Goal: Transaction & Acquisition: Book appointment/travel/reservation

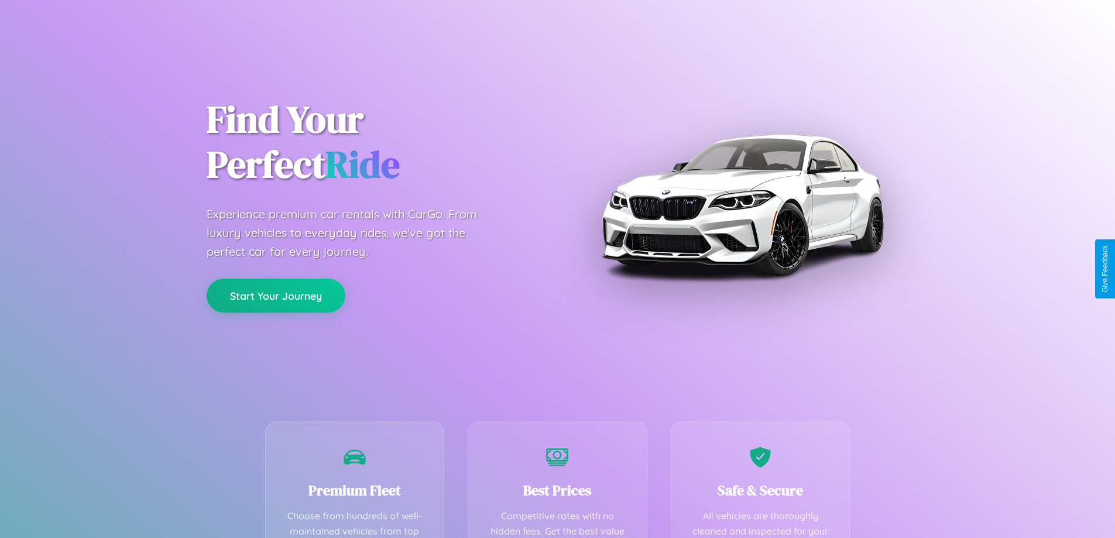
scroll to position [341, 0]
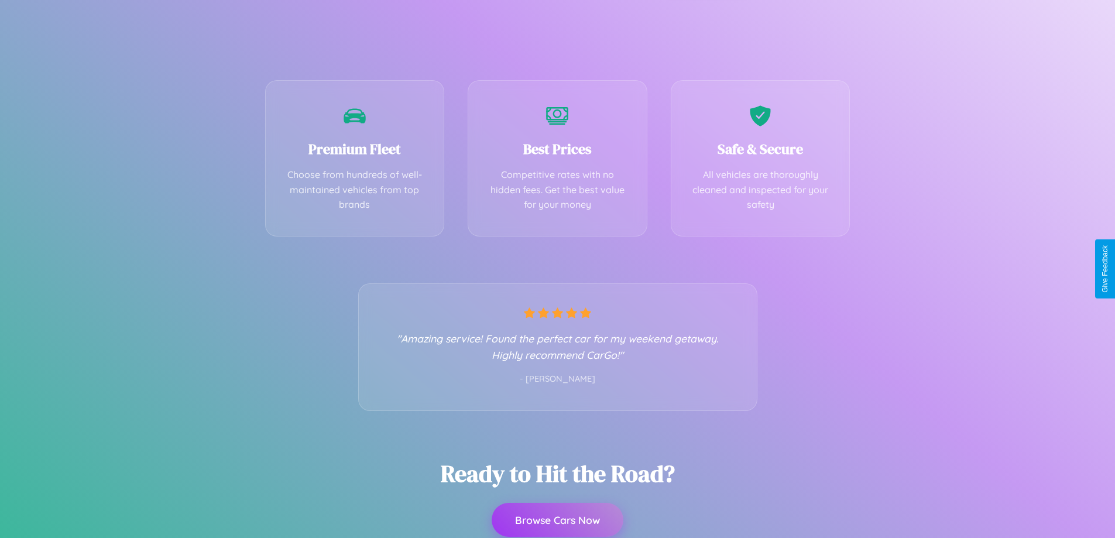
click at [557, 520] on button "Browse Cars Now" at bounding box center [558, 520] width 132 height 34
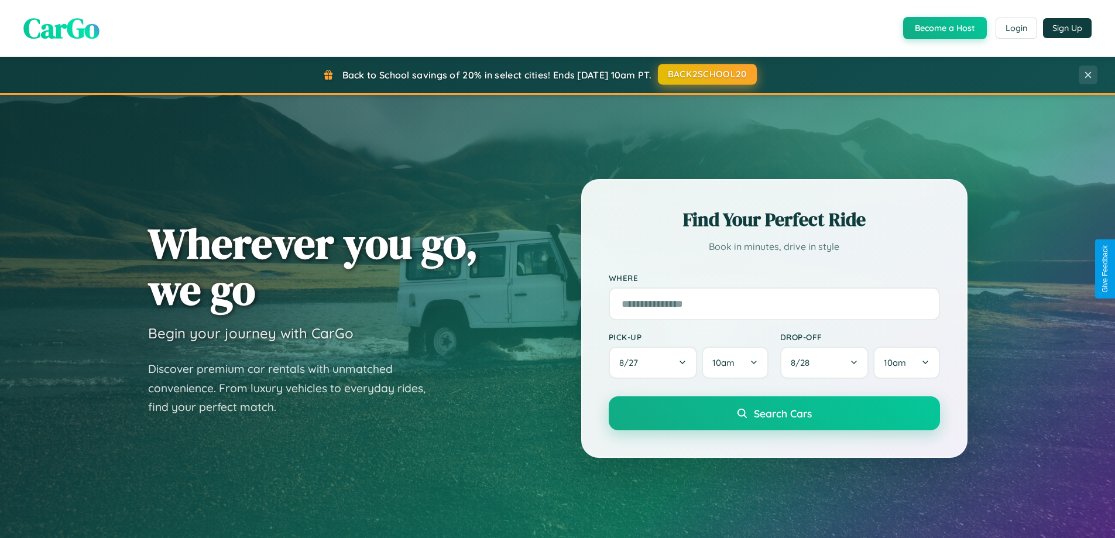
click at [706, 74] on button "BACK2SCHOOL20" at bounding box center [707, 74] width 99 height 21
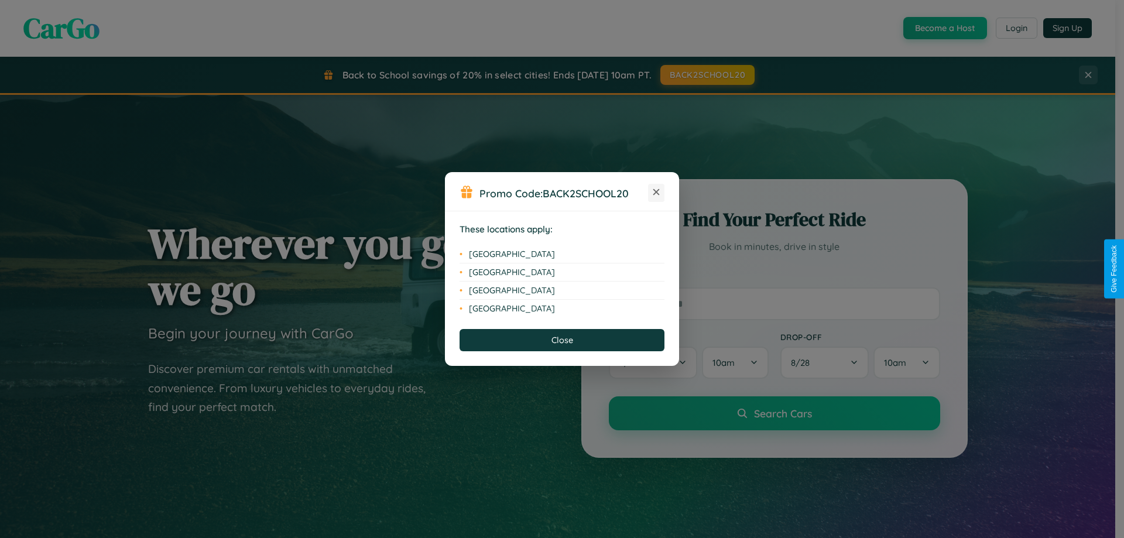
click at [656, 193] on icon at bounding box center [656, 192] width 6 height 6
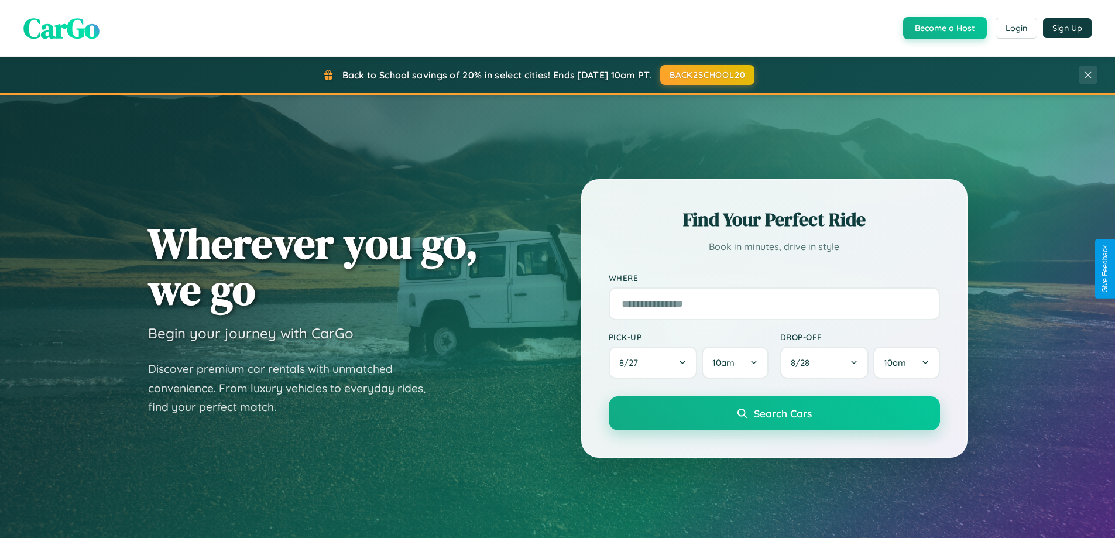
scroll to position [35, 0]
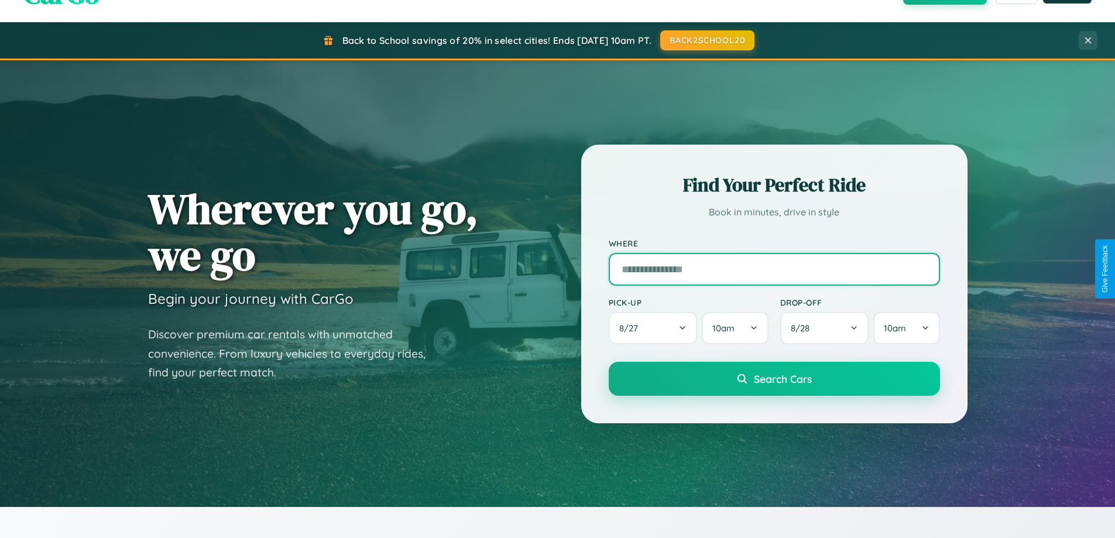
click at [774, 269] on input "text" at bounding box center [774, 269] width 331 height 33
type input "******"
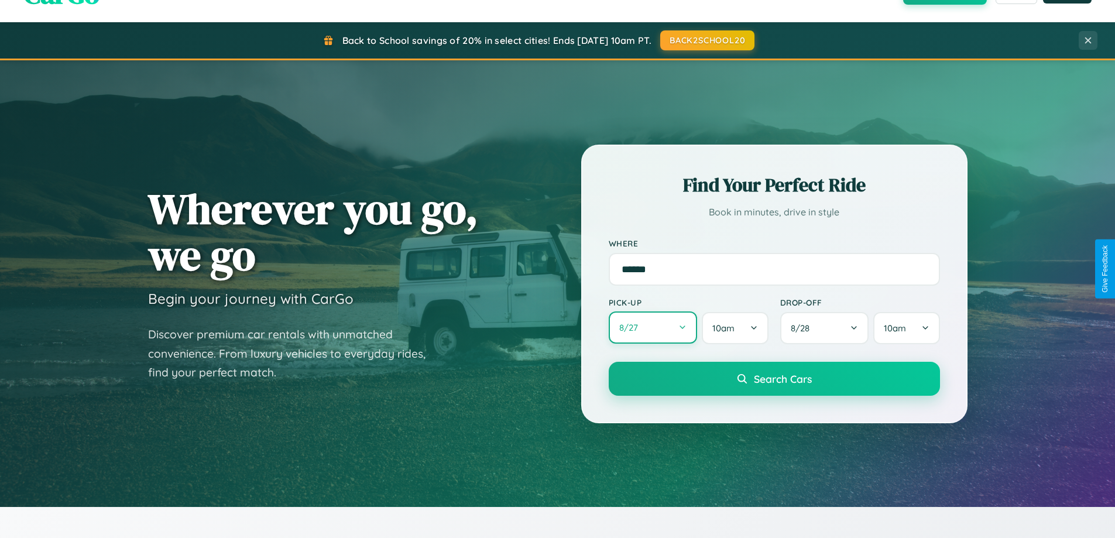
click at [653, 328] on button "8 / 27" at bounding box center [653, 327] width 89 height 32
select select "*"
select select "****"
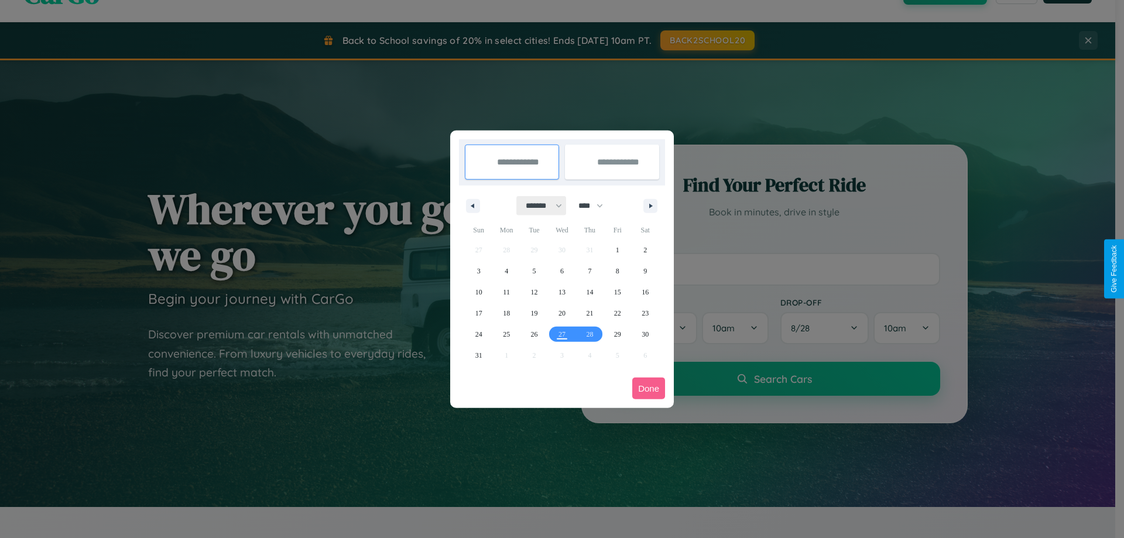
drag, startPoint x: 538, startPoint y: 205, endPoint x: 562, endPoint y: 235, distance: 37.5
click at [538, 205] on select "******* ******** ***** ***** *** **** **** ****** ********* ******* ******** **…" at bounding box center [542, 205] width 50 height 19
select select "*"
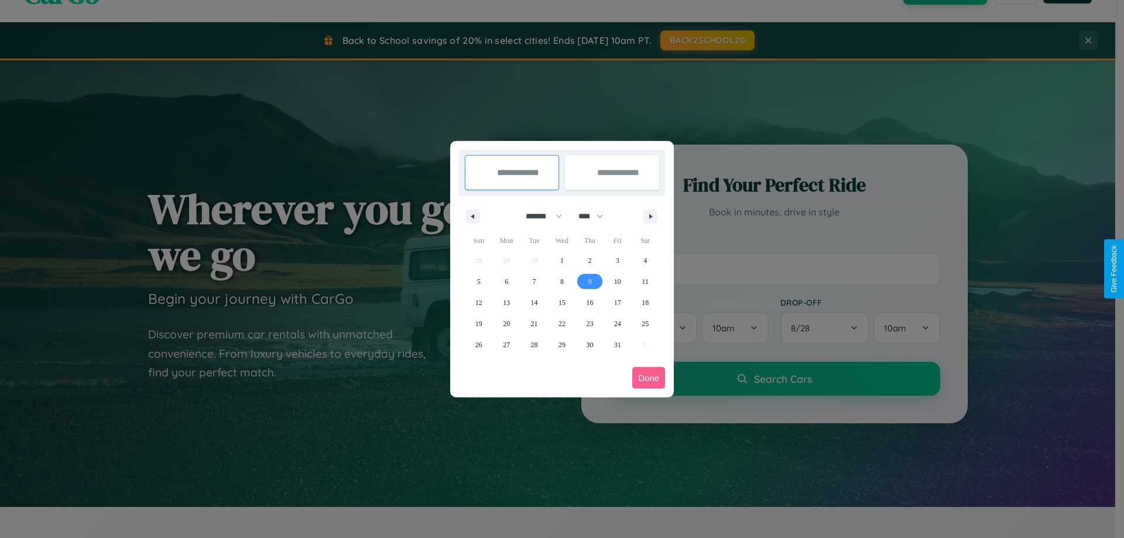
click at [589, 281] on span "9" at bounding box center [590, 281] width 4 height 21
type input "**********"
click at [617, 281] on span "10" at bounding box center [617, 281] width 7 height 21
type input "**********"
click at [649, 378] on button "Done" at bounding box center [648, 378] width 33 height 22
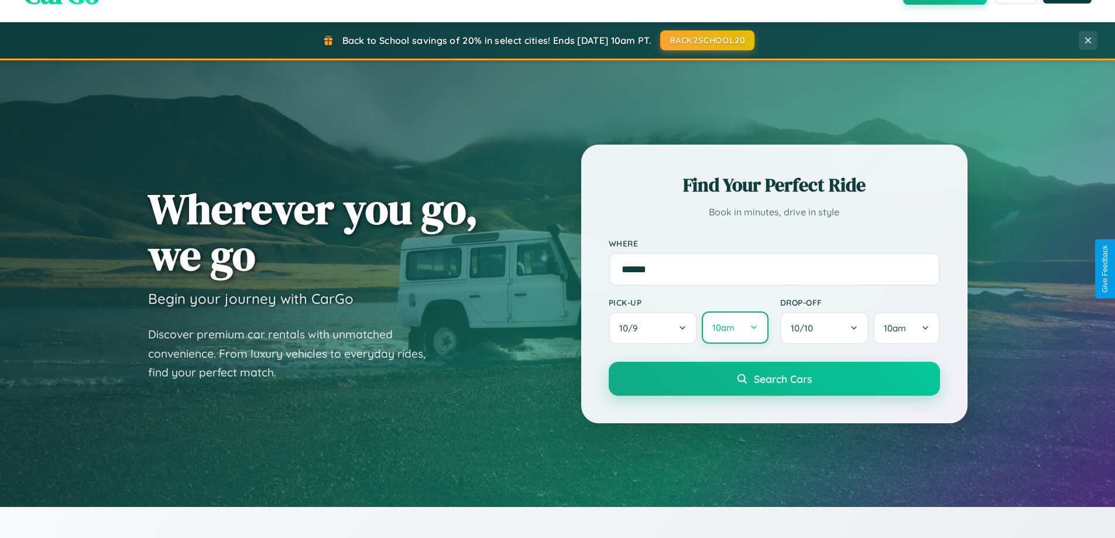
click at [735, 328] on button "10am" at bounding box center [735, 327] width 66 height 32
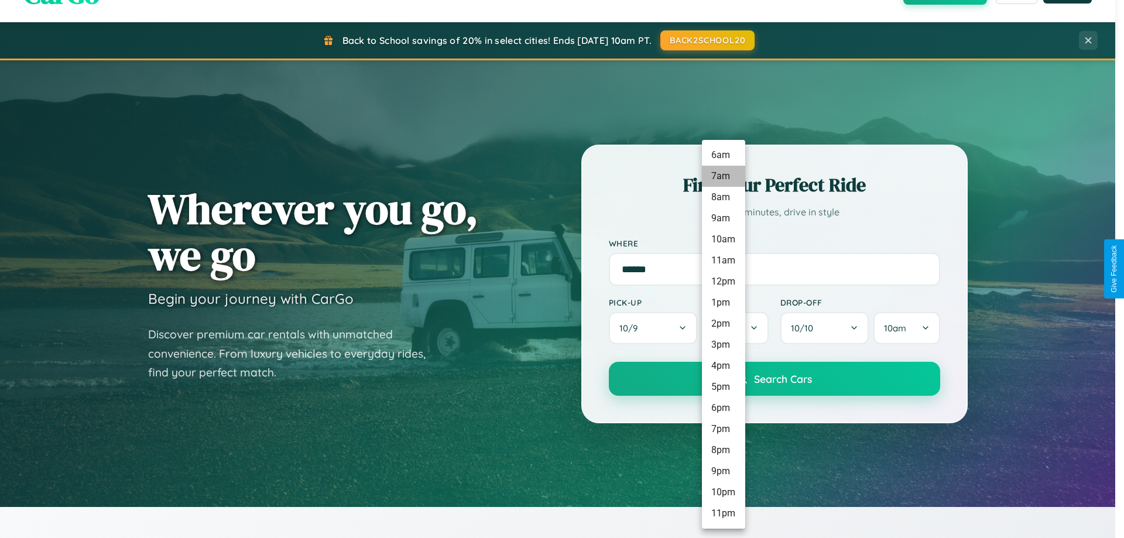
click at [723, 176] on li "7am" at bounding box center [723, 176] width 43 height 21
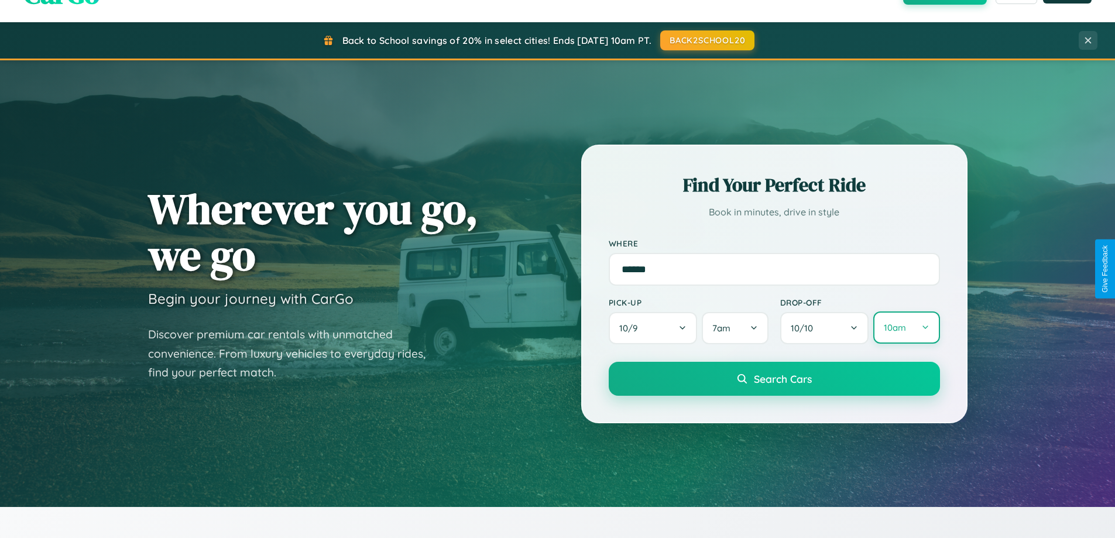
click at [906, 328] on button "10am" at bounding box center [906, 327] width 66 height 32
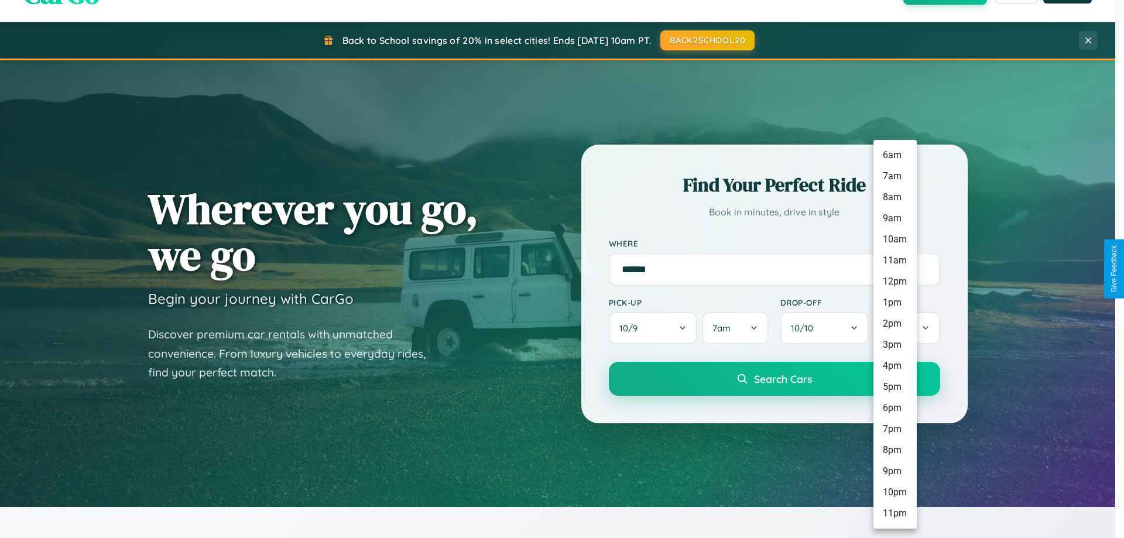
click at [894, 260] on li "11am" at bounding box center [894, 260] width 43 height 21
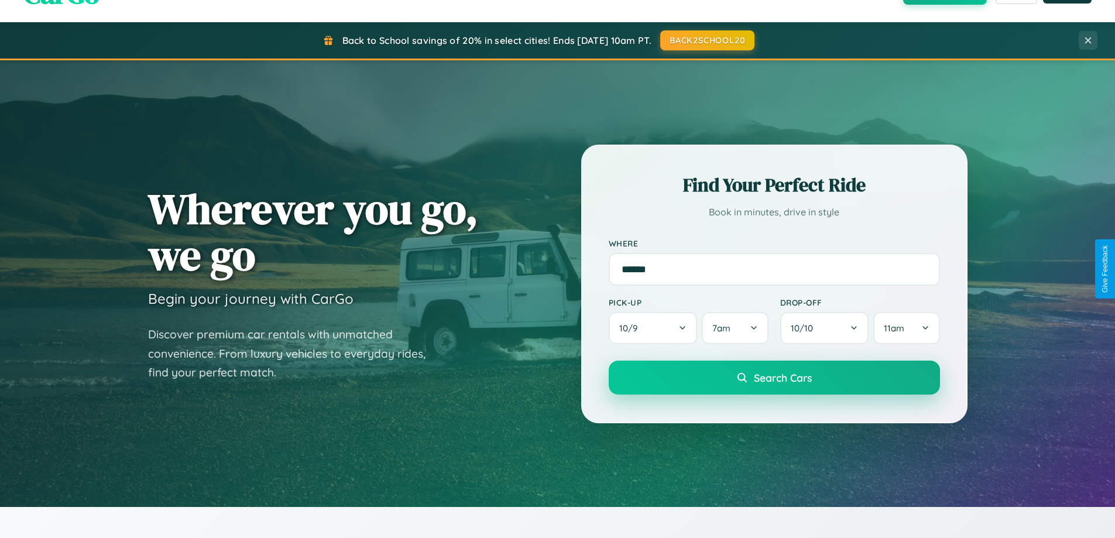
click at [774, 378] on span "Search Cars" at bounding box center [783, 377] width 58 height 13
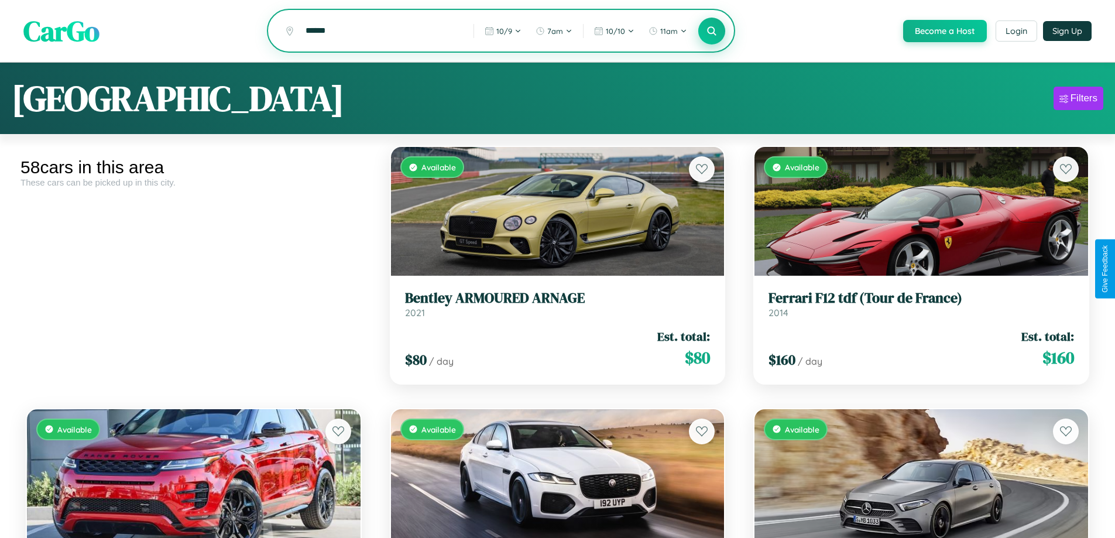
click at [711, 32] on icon at bounding box center [711, 30] width 11 height 11
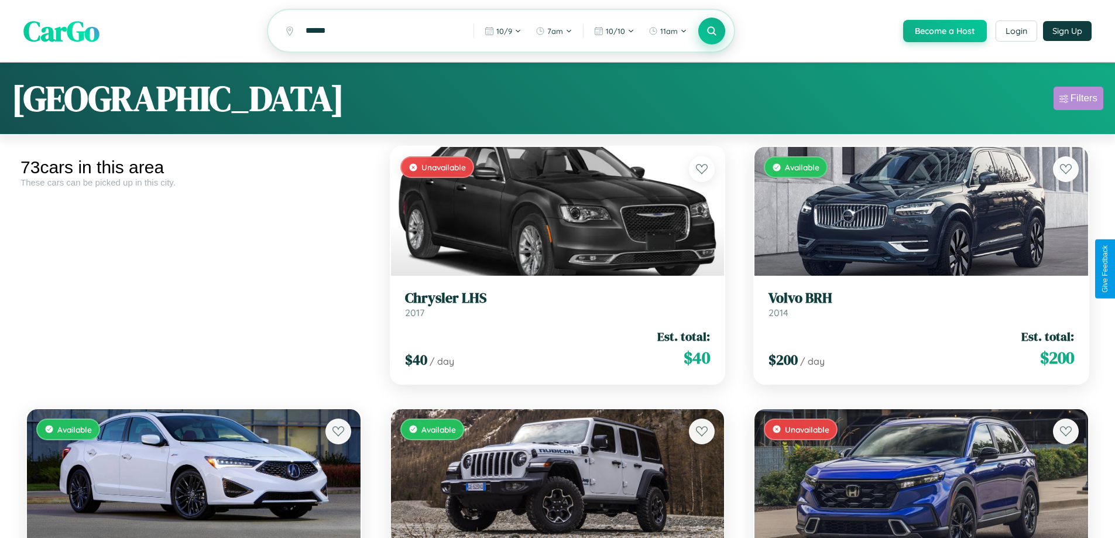
click at [1078, 100] on div "Filters" at bounding box center [1084, 98] width 27 height 12
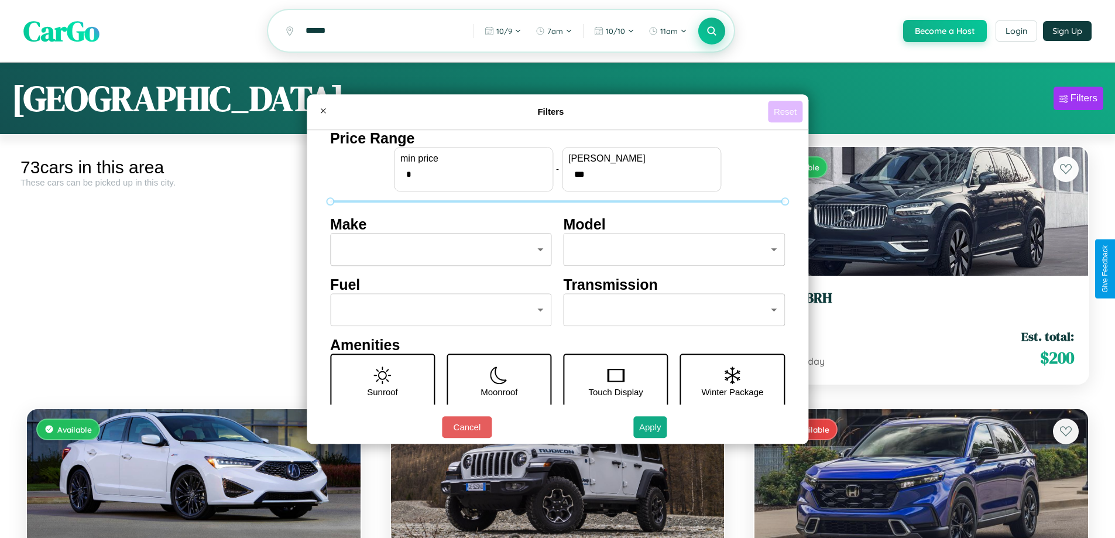
click at [787, 111] on button "Reset" at bounding box center [785, 112] width 35 height 22
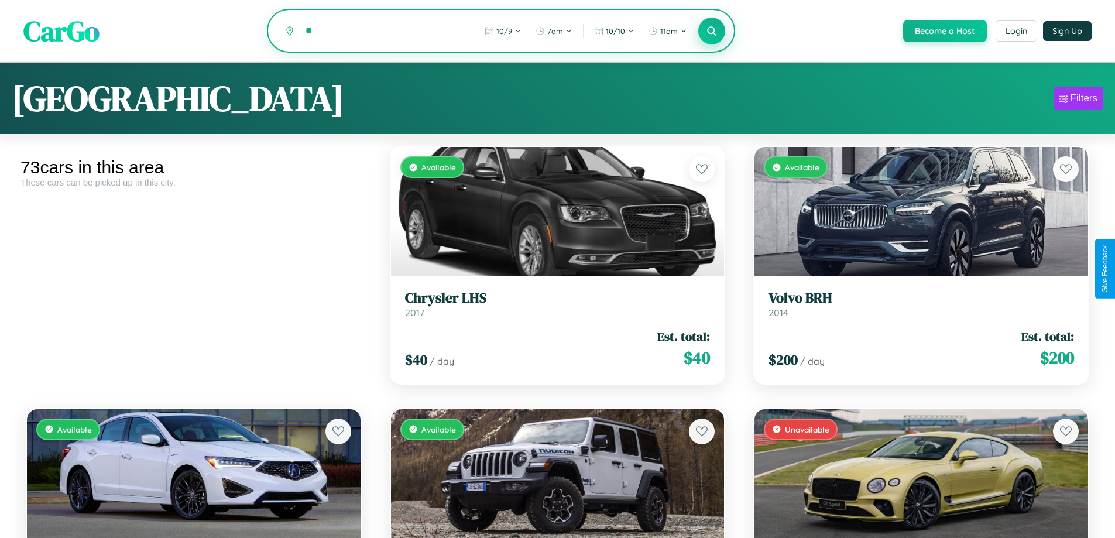
type input "*"
type input "******"
click at [711, 31] on icon at bounding box center [711, 30] width 11 height 11
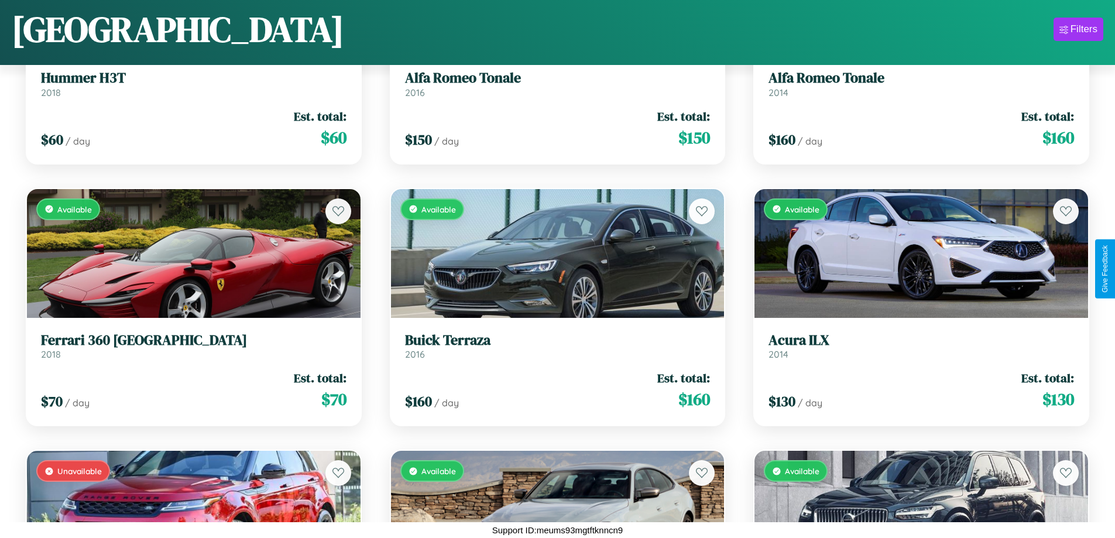
scroll to position [3048, 0]
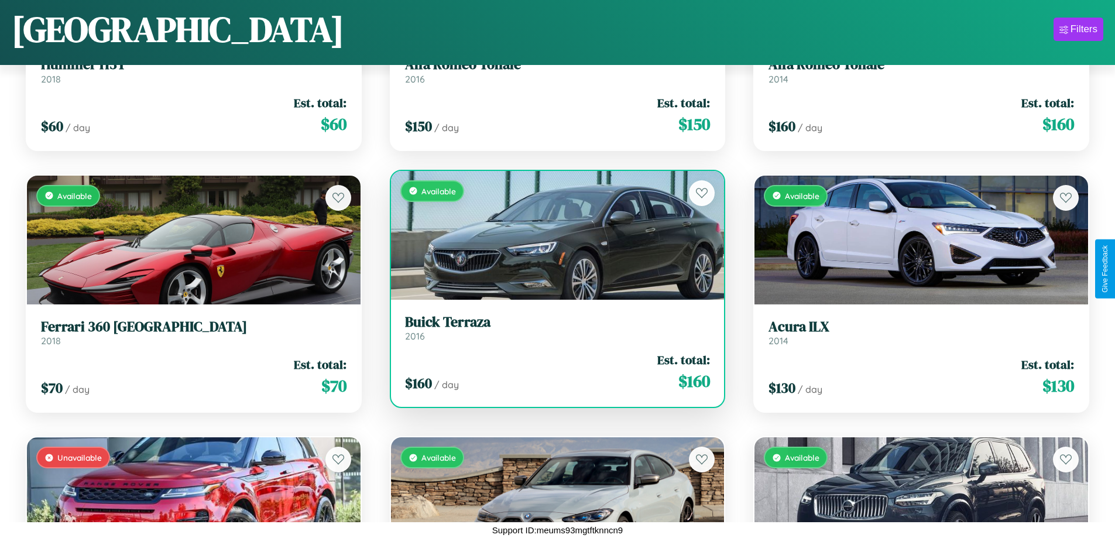
click at [553, 332] on link "Buick Terraza 2016" at bounding box center [558, 328] width 306 height 29
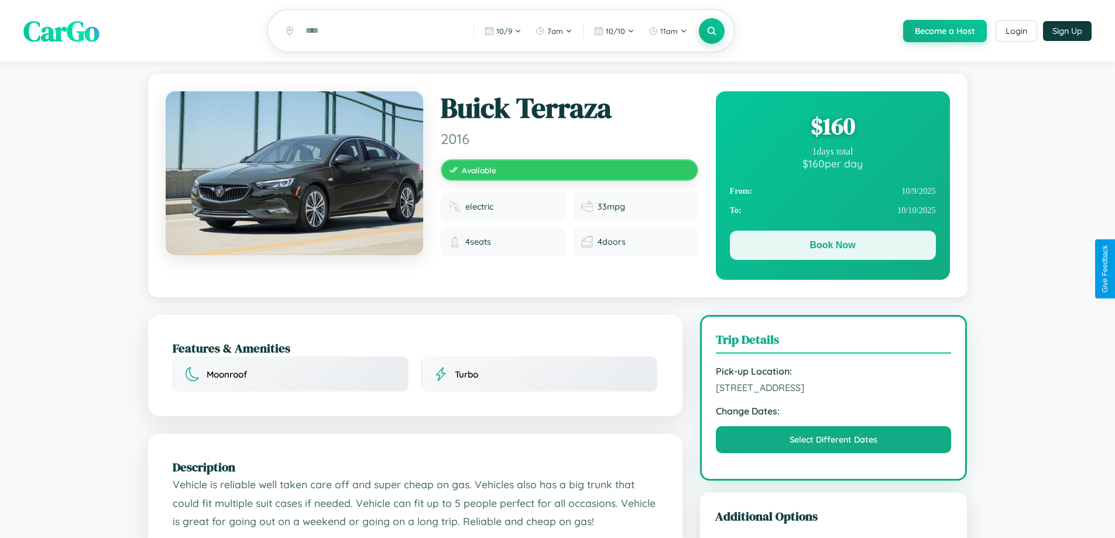
click at [832, 247] on button "Book Now" at bounding box center [833, 245] width 206 height 29
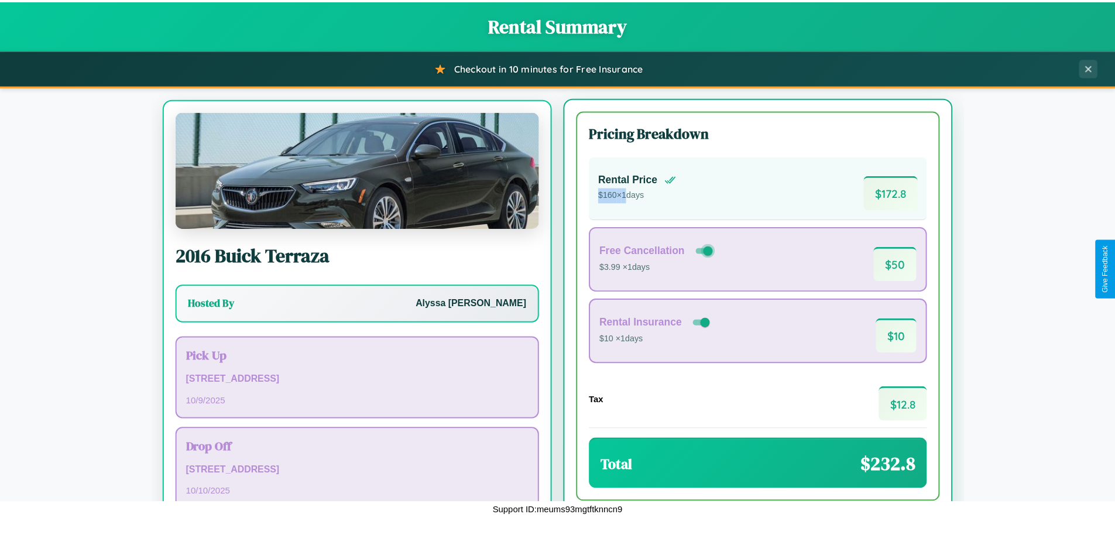
scroll to position [54, 0]
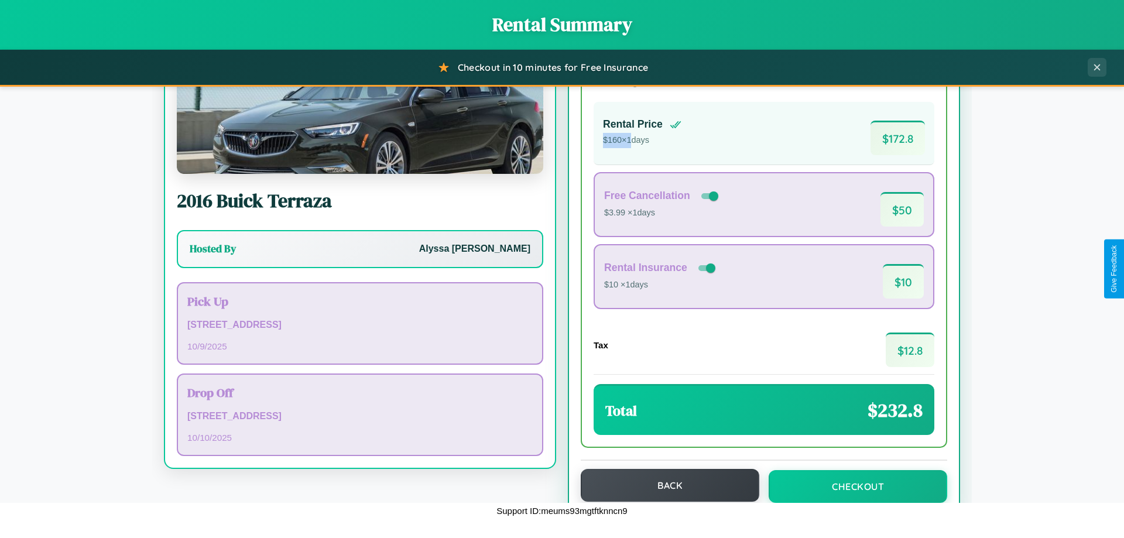
click at [664, 485] on button "Back" at bounding box center [670, 485] width 179 height 33
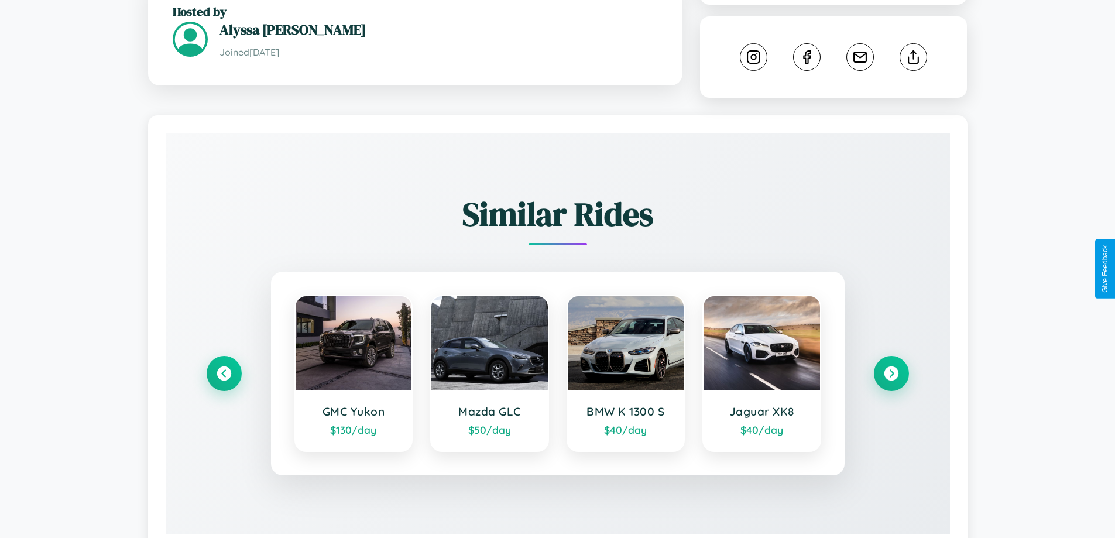
scroll to position [637, 0]
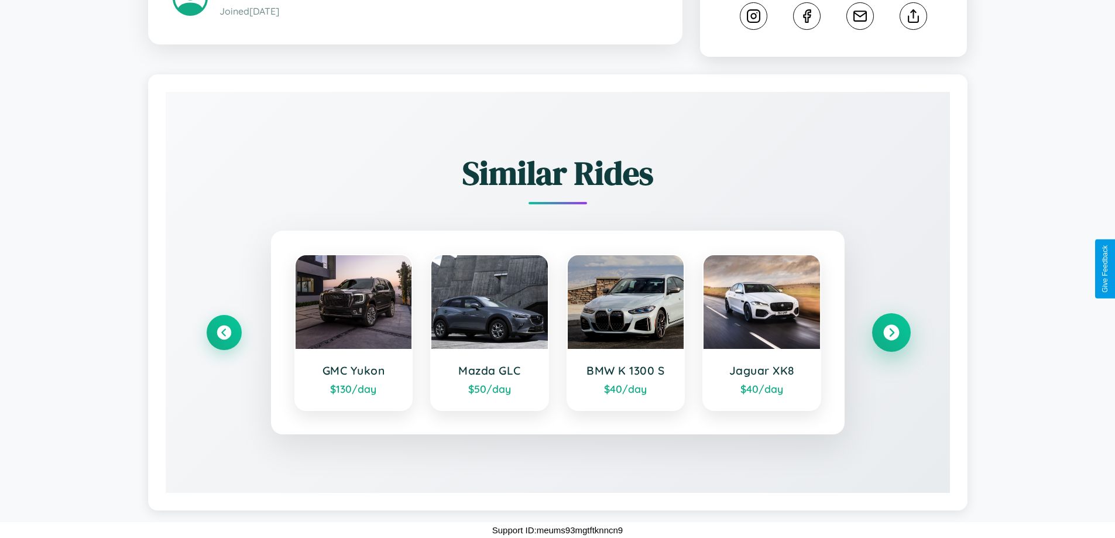
click at [891, 332] on icon at bounding box center [891, 333] width 16 height 16
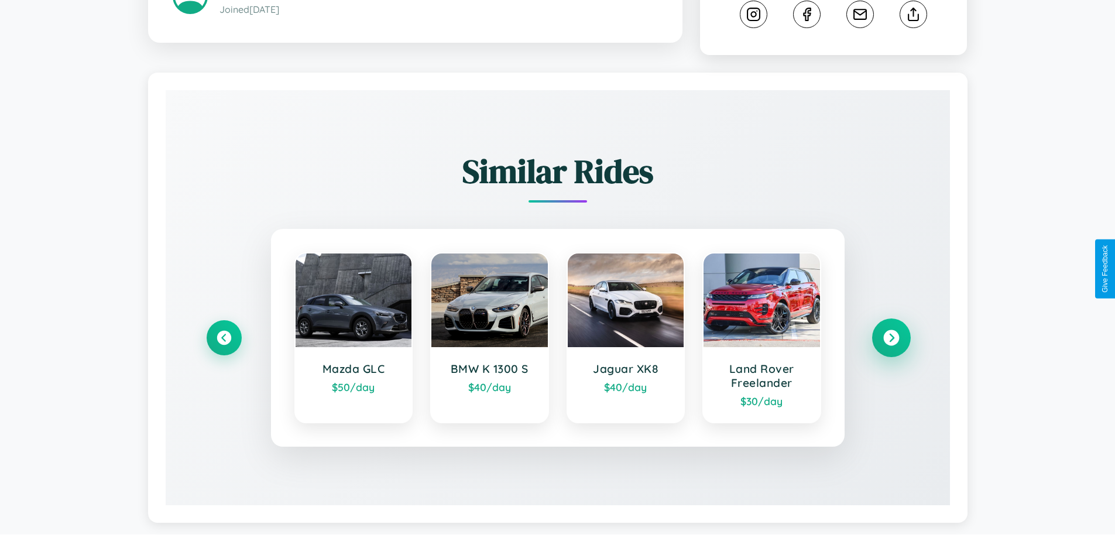
click at [891, 339] on icon at bounding box center [891, 338] width 16 height 16
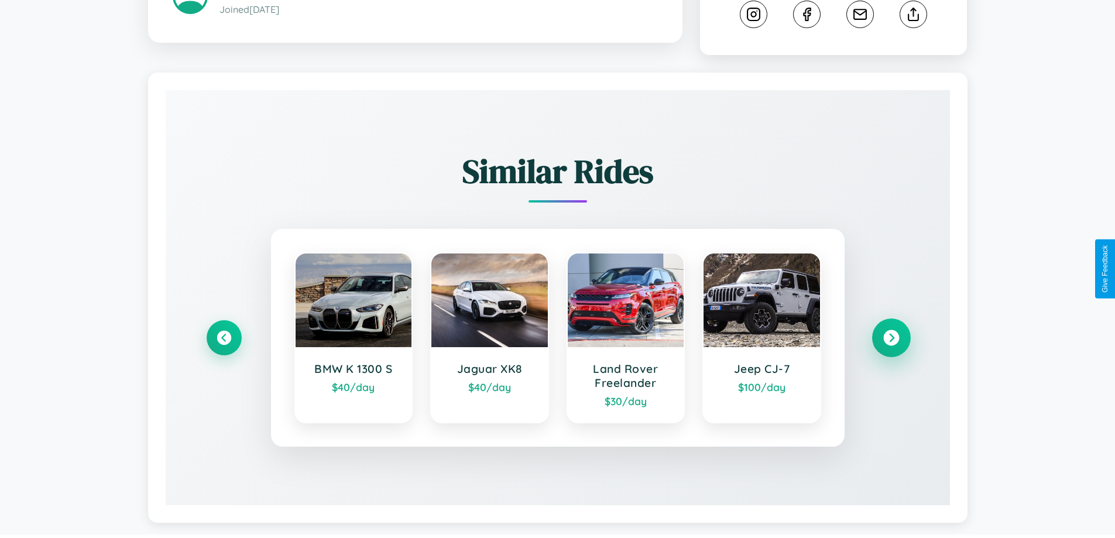
click at [891, 339] on icon at bounding box center [891, 338] width 16 height 16
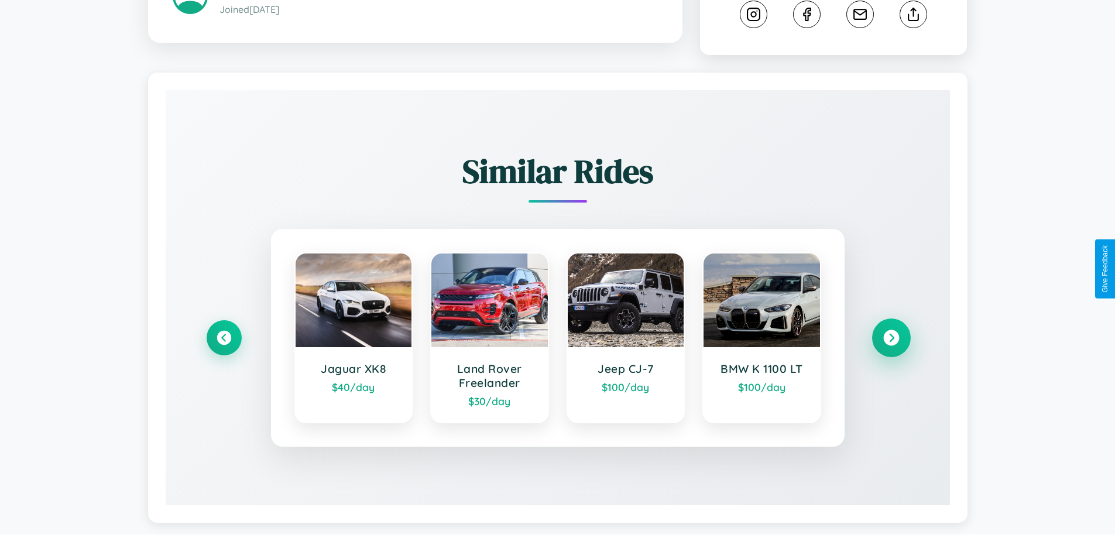
click at [891, 339] on icon at bounding box center [891, 338] width 16 height 16
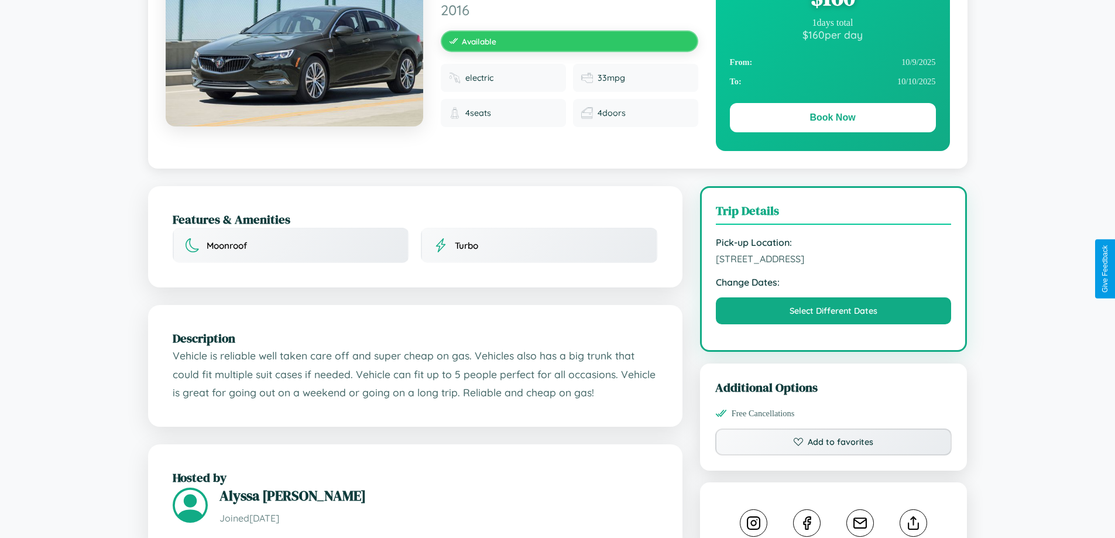
scroll to position [121, 0]
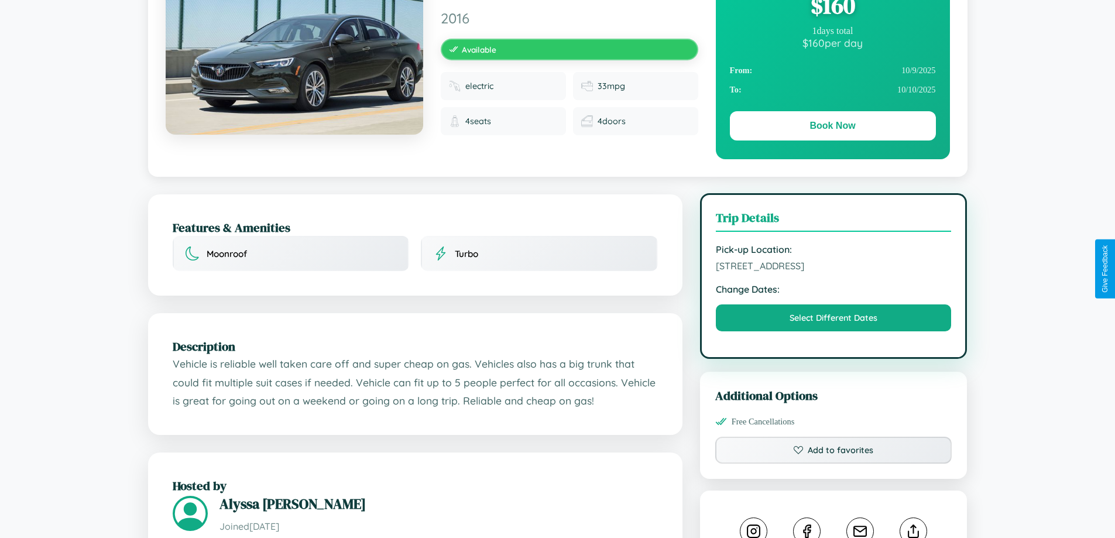
click at [833, 267] on span "[STREET_ADDRESS]" at bounding box center [834, 266] width 236 height 12
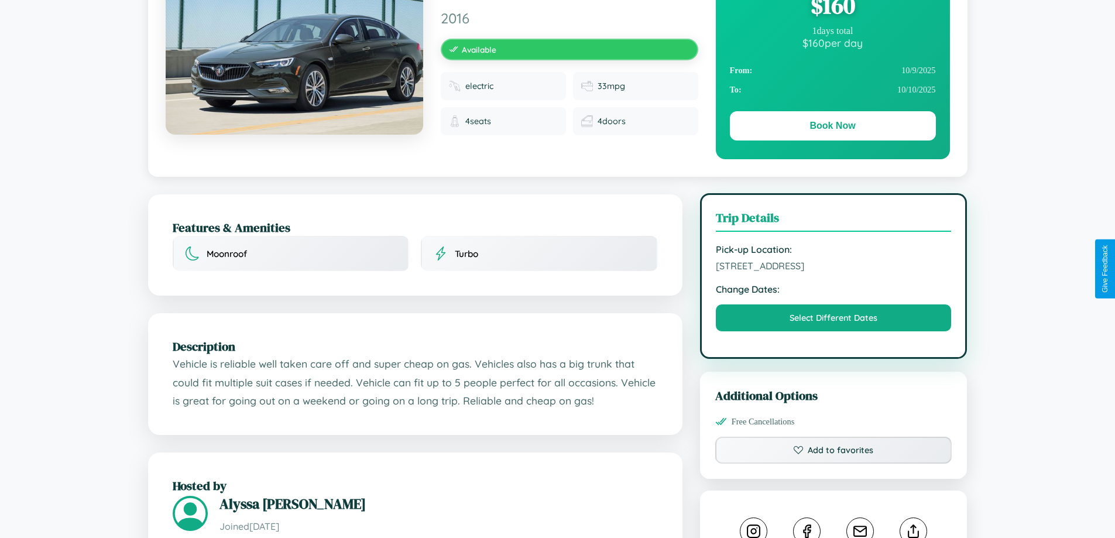
click at [833, 267] on span "[STREET_ADDRESS]" at bounding box center [834, 266] width 236 height 12
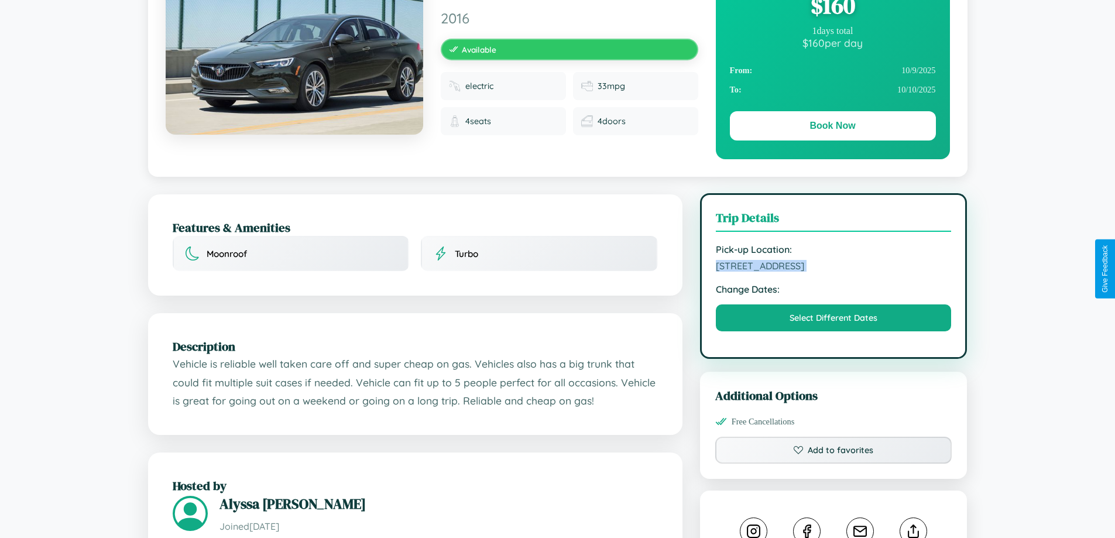
click at [833, 267] on span "[STREET_ADDRESS]" at bounding box center [834, 266] width 236 height 12
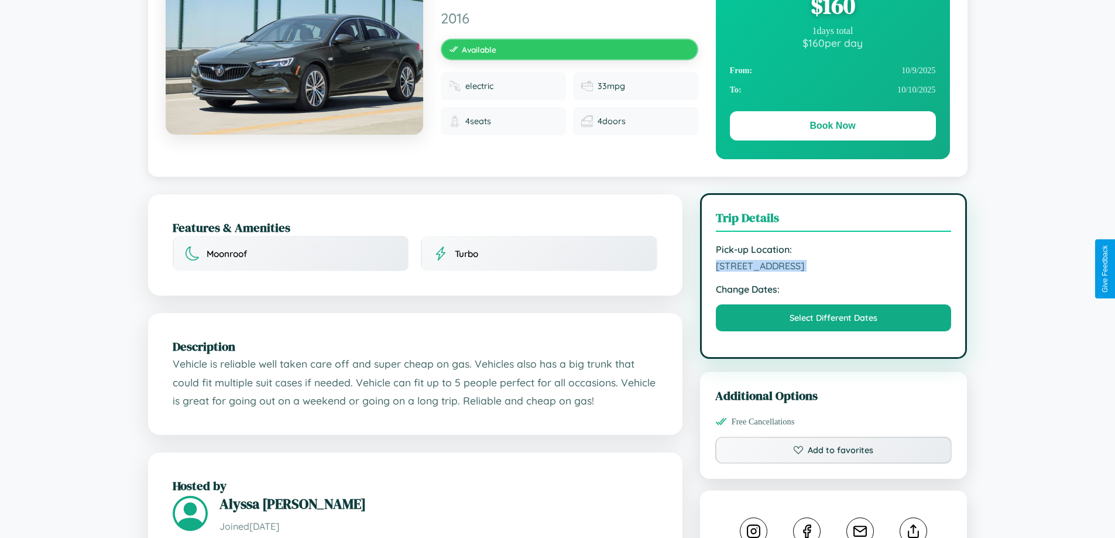
click at [833, 267] on span "[STREET_ADDRESS]" at bounding box center [834, 266] width 236 height 12
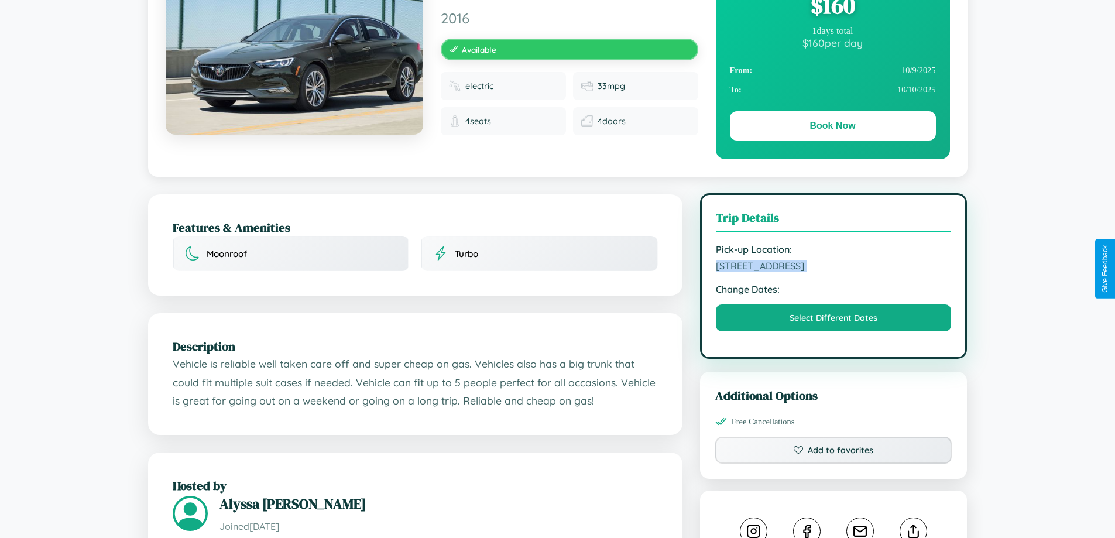
click at [833, 267] on span "[STREET_ADDRESS]" at bounding box center [834, 266] width 236 height 12
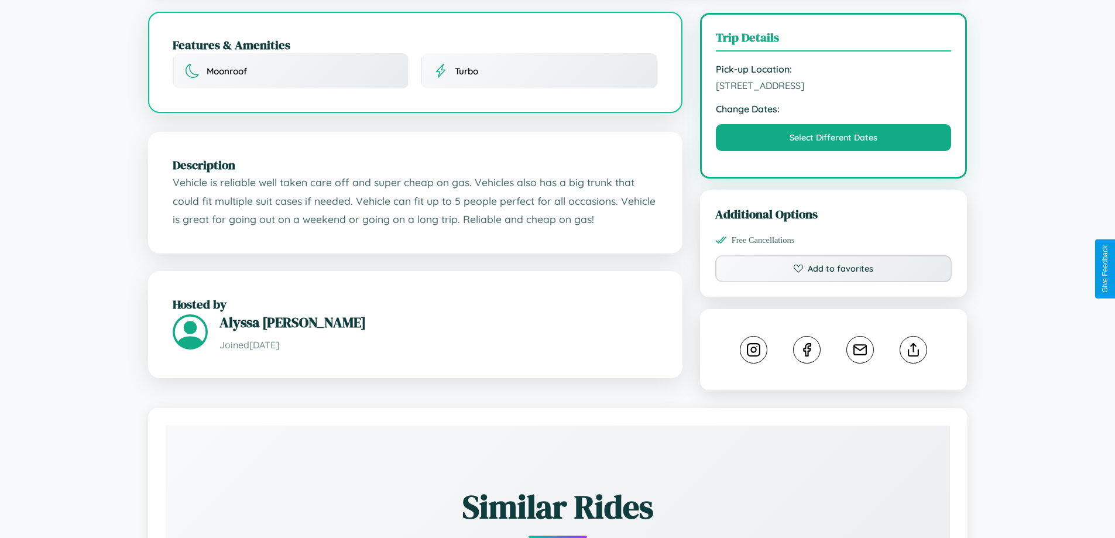
scroll to position [385, 0]
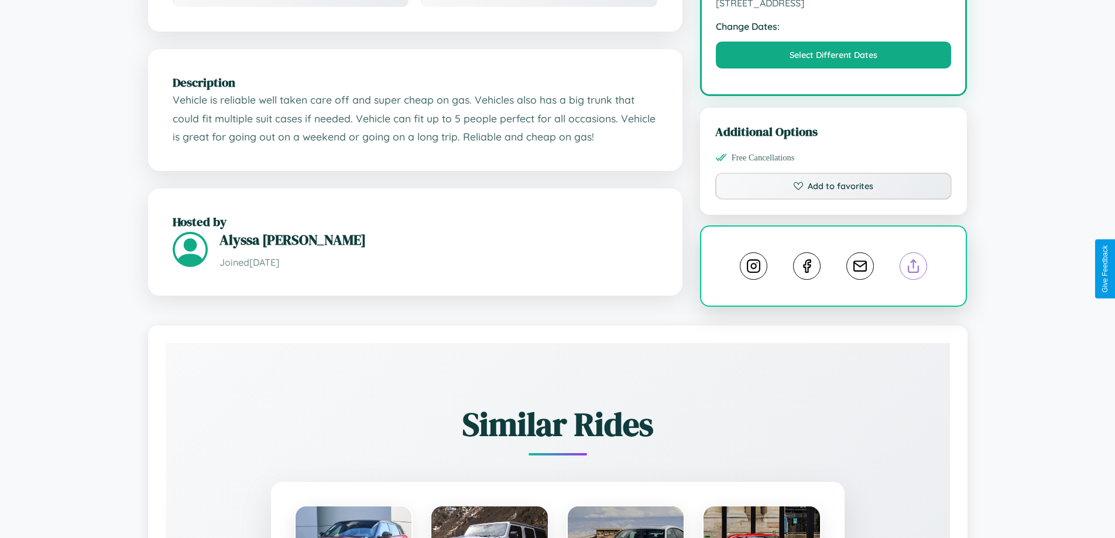
click at [914, 268] on line at bounding box center [914, 264] width 0 height 8
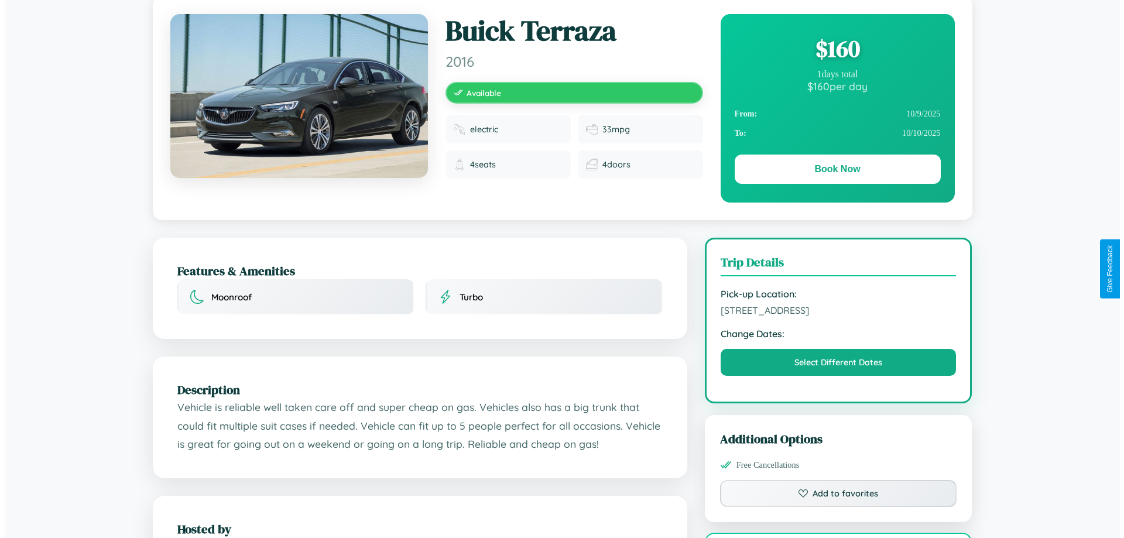
scroll to position [0, 0]
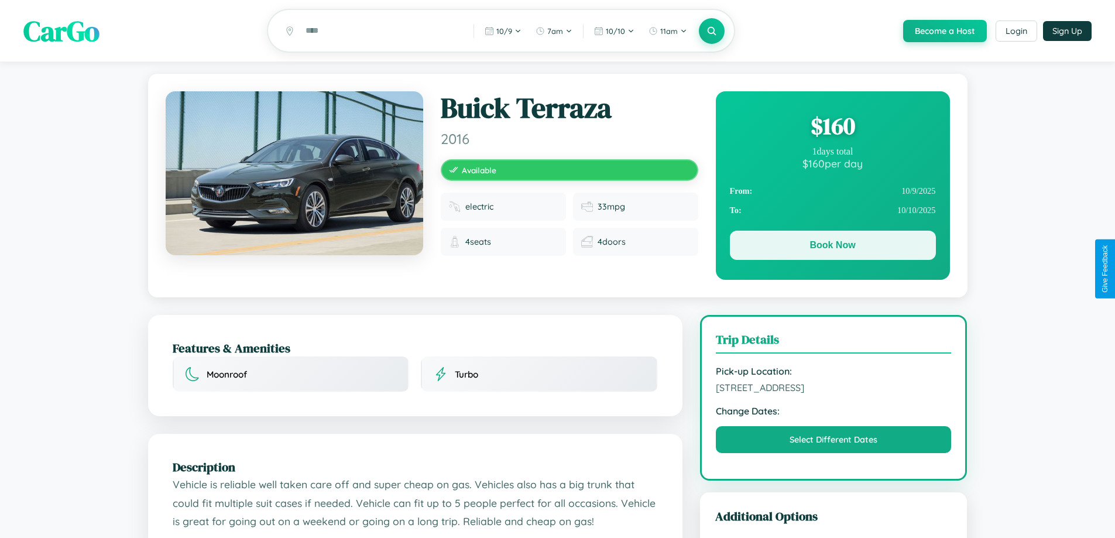
click at [832, 247] on button "Book Now" at bounding box center [833, 245] width 206 height 29
